Goal: Task Accomplishment & Management: Manage account settings

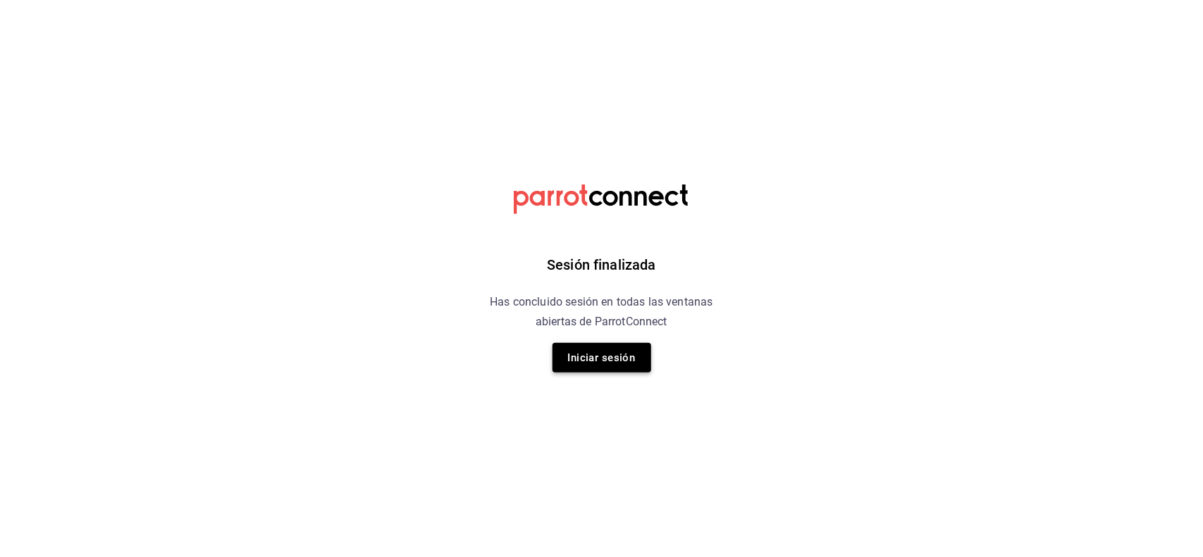
click at [590, 350] on button "Iniciar sesión" at bounding box center [601, 358] width 99 height 30
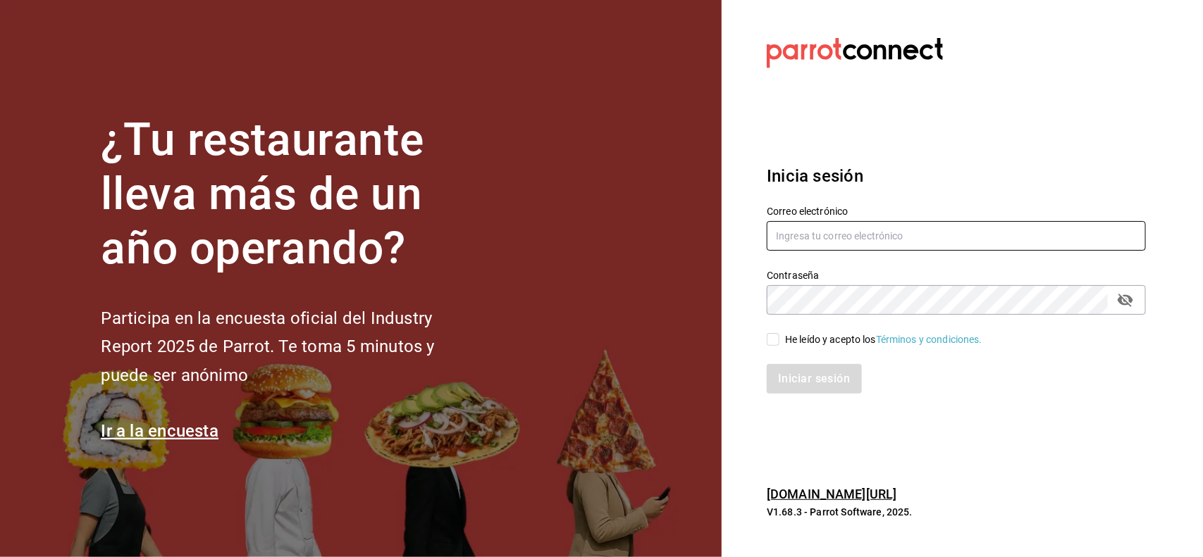
type input "[PERSON_NAME][EMAIL_ADDRESS][DOMAIN_NAME]"
click at [767, 340] on input "He leído y acepto los Términos y condiciones." at bounding box center [773, 339] width 13 height 13
checkbox input "true"
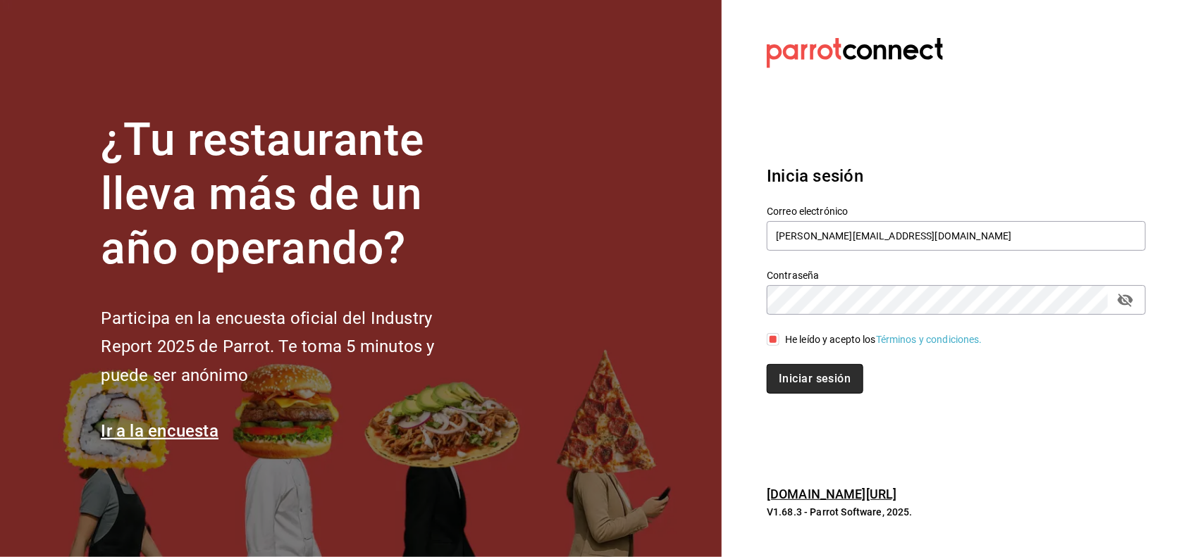
click at [796, 367] on button "Iniciar sesión" at bounding box center [815, 379] width 96 height 30
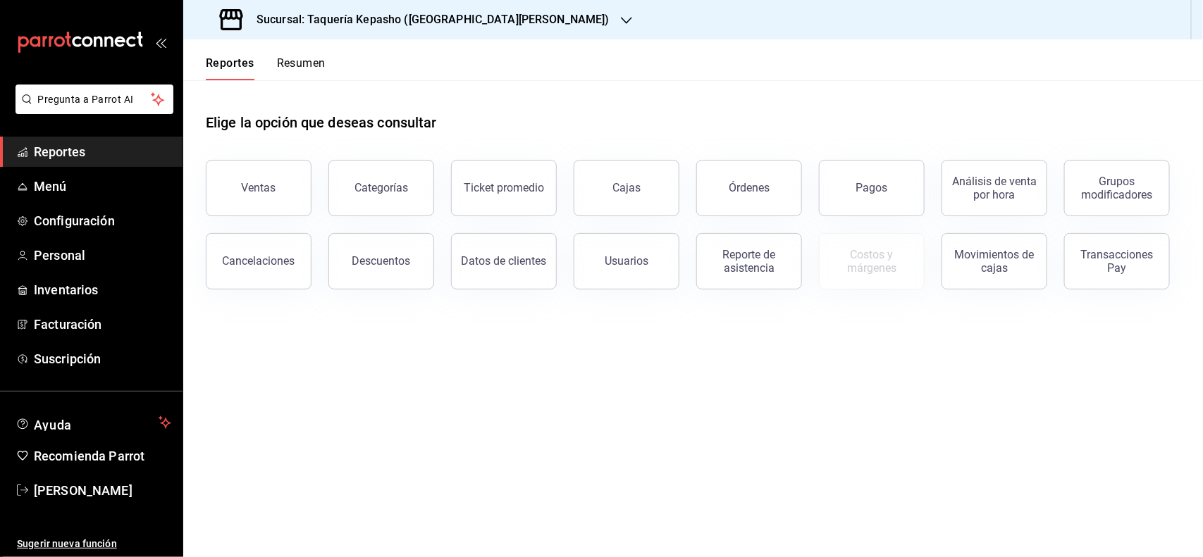
click at [289, 61] on button "Resumen" at bounding box center [301, 68] width 49 height 24
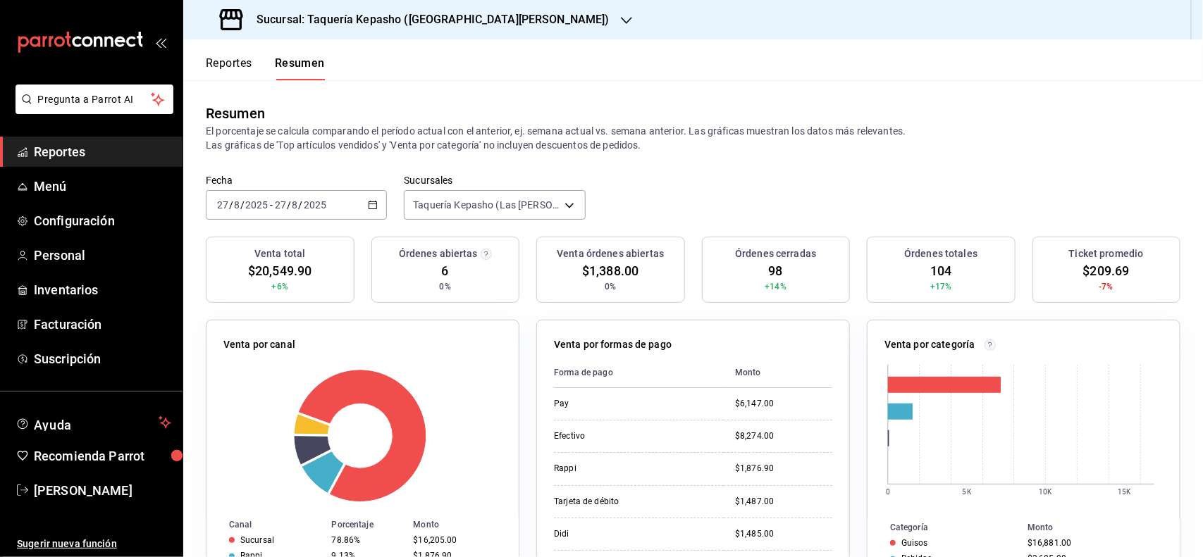
click at [354, 22] on h3 "Sucursal: Taquería Kepasho ([GEOGRAPHIC_DATA][PERSON_NAME])" at bounding box center [427, 19] width 364 height 17
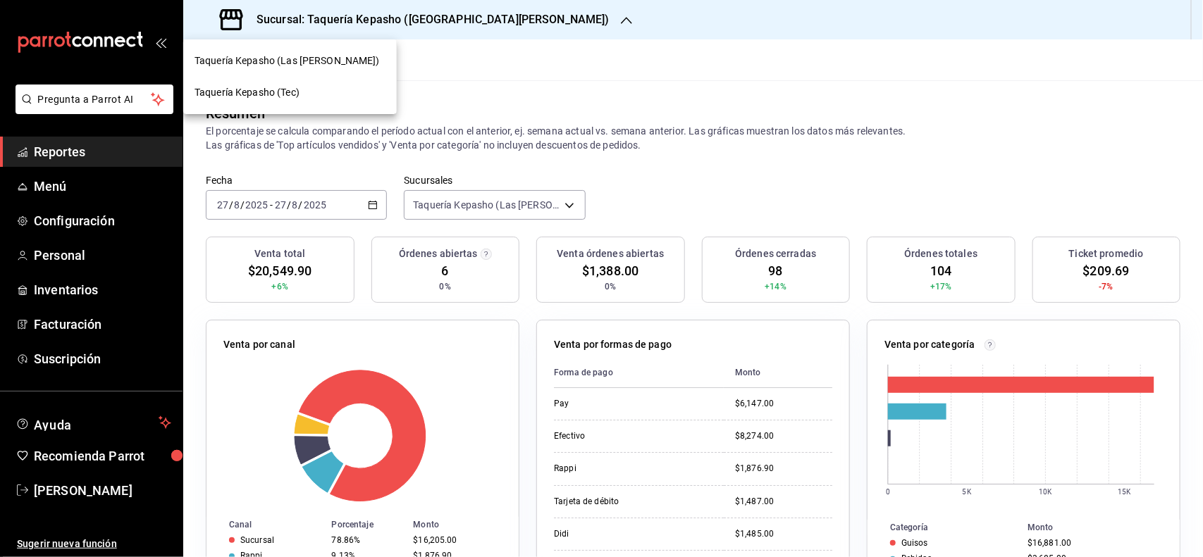
click at [321, 90] on div "Taquería Kepasho (Tec)" at bounding box center [289, 92] width 191 height 15
